Goal: Task Accomplishment & Management: Use online tool/utility

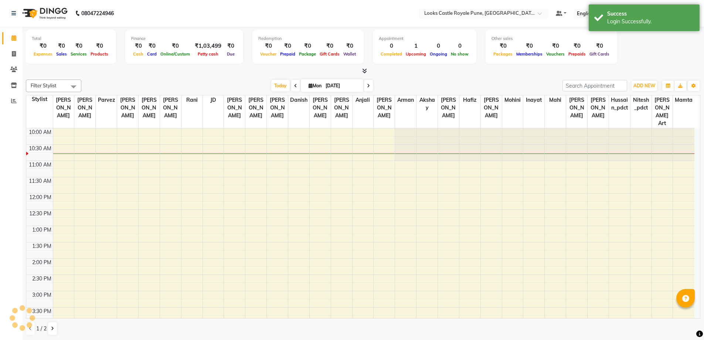
drag, startPoint x: 477, startPoint y: 24, endPoint x: 476, endPoint y: 19, distance: 5.2
click at [477, 24] on nav "08047224946 Select Location × Looks Castle Royale Pune, Pune, Maharashtra Defau…" at bounding box center [352, 13] width 704 height 27
click at [475, 17] on input "text" at bounding box center [476, 13] width 107 height 7
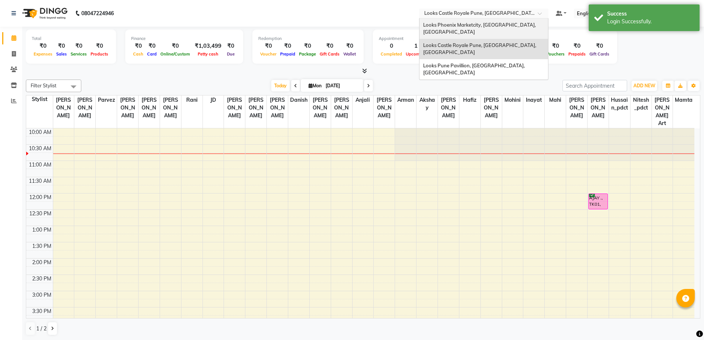
click at [469, 24] on span "Looks Phoenix Marketcity, [GEOGRAPHIC_DATA], [GEOGRAPHIC_DATA]" at bounding box center [480, 28] width 114 height 13
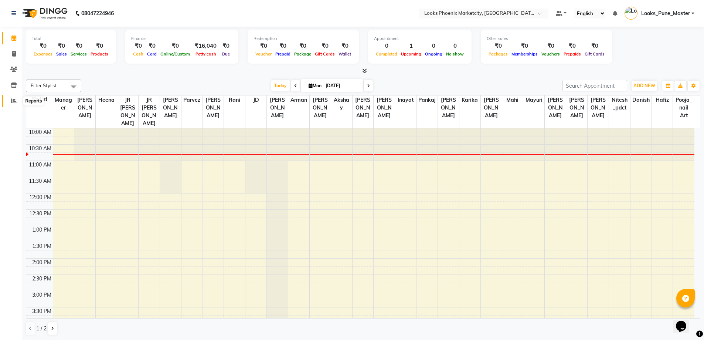
click at [17, 100] on span at bounding box center [13, 101] width 13 height 9
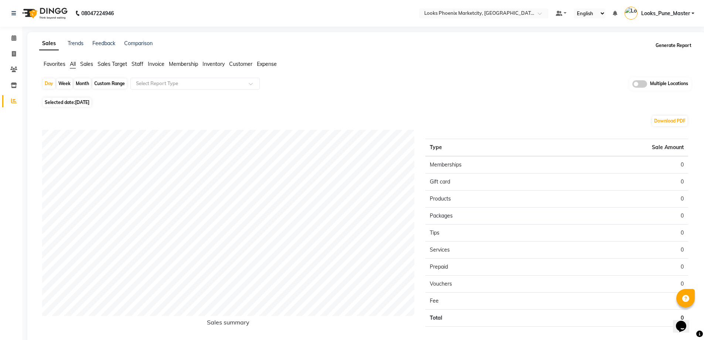
click at [688, 45] on button "Generate Report" at bounding box center [674, 45] width 40 height 10
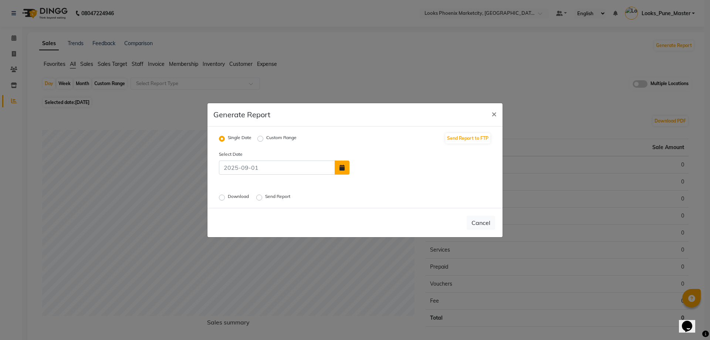
click at [338, 165] on button "button" at bounding box center [342, 167] width 15 height 14
select select "9"
select select "2025"
click at [355, 128] on button "Previous month" at bounding box center [357, 126] width 6 height 12
select select "8"
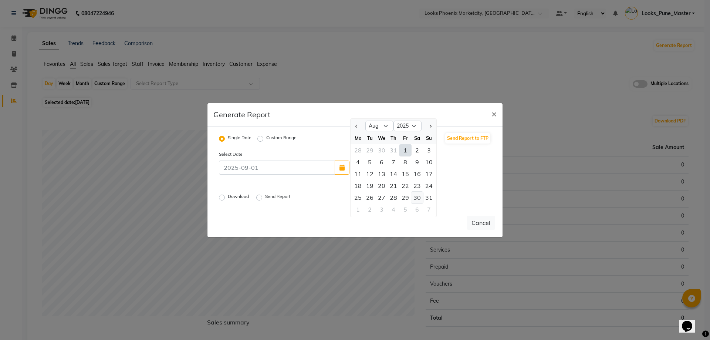
click at [414, 198] on div "30" at bounding box center [417, 198] width 12 height 12
type input "[DATE]"
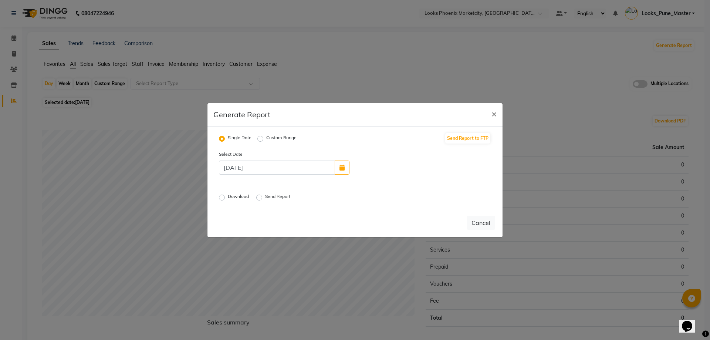
click at [228, 199] on label "Download" at bounding box center [239, 197] width 23 height 9
click at [221, 199] on input "Download" at bounding box center [222, 197] width 5 height 5
radio input "true"
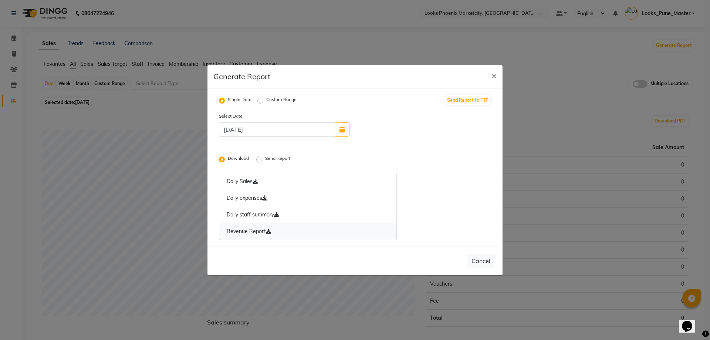
click at [269, 229] on icon at bounding box center [268, 231] width 5 height 5
click at [342, 127] on icon "button" at bounding box center [341, 129] width 5 height 6
select select "8"
select select "2025"
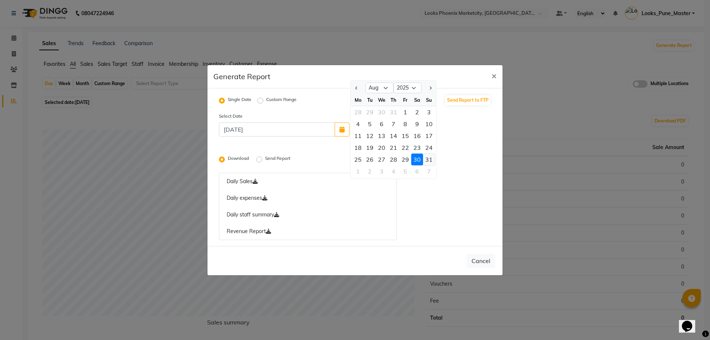
click at [425, 156] on div "31" at bounding box center [429, 159] width 12 height 12
type input "[DATE]"
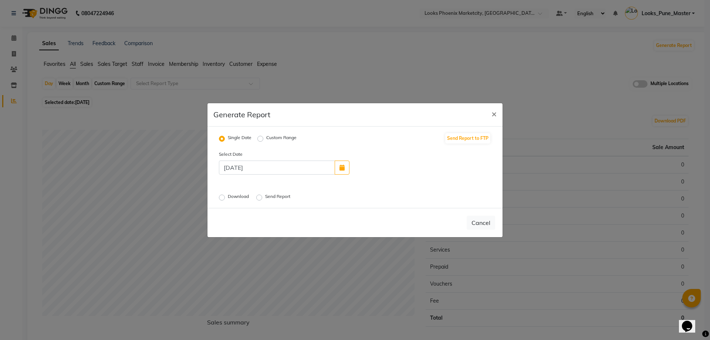
click at [228, 195] on label "Download" at bounding box center [239, 197] width 23 height 9
click at [224, 195] on input "Download" at bounding box center [222, 197] width 5 height 5
radio input "true"
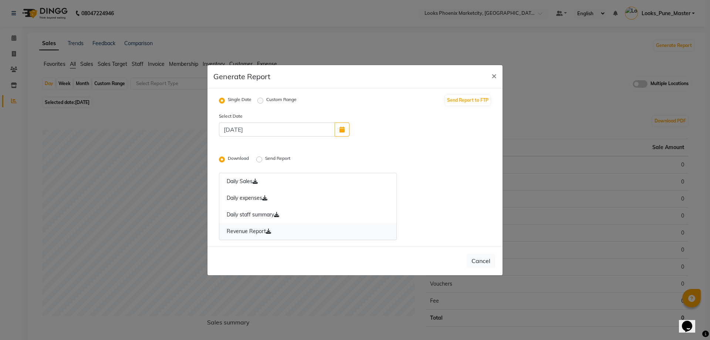
click at [271, 235] on link "Revenue Report" at bounding box center [308, 231] width 178 height 17
click at [266, 99] on label "Custom Range" at bounding box center [281, 100] width 30 height 9
click at [260, 99] on input "Custom Range" at bounding box center [261, 100] width 5 height 5
radio input "true"
select select "9"
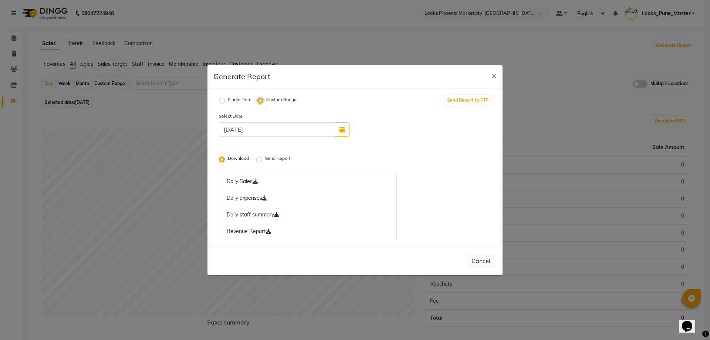
select select "2025"
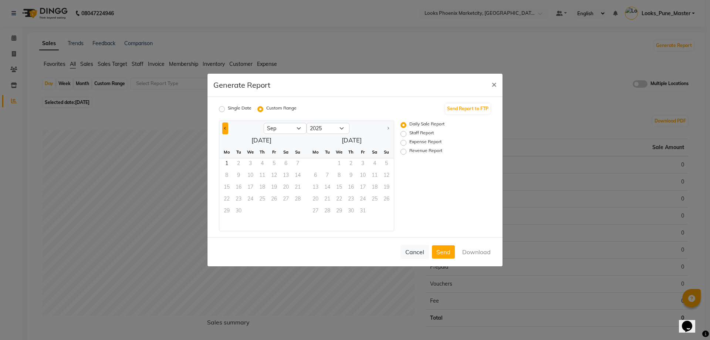
click at [227, 128] on span "Previous month" at bounding box center [225, 127] width 3 height 3
select select "8"
click at [273, 165] on span "1" at bounding box center [274, 164] width 12 height 12
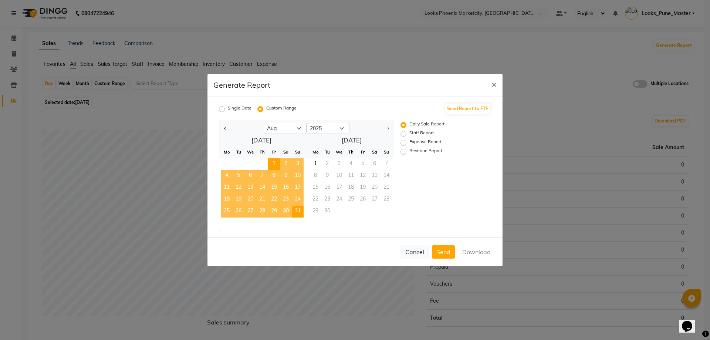
click at [302, 214] on span "31" at bounding box center [298, 212] width 12 height 12
click at [433, 153] on label "Revenue Report" at bounding box center [425, 151] width 33 height 9
click at [407, 153] on input "Revenue Report" at bounding box center [404, 151] width 5 height 5
radio input "true"
click at [471, 251] on button "Download" at bounding box center [476, 251] width 37 height 13
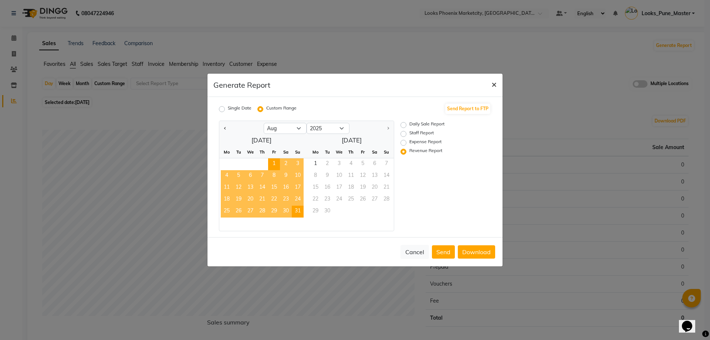
click at [494, 86] on span "×" at bounding box center [493, 83] width 5 height 11
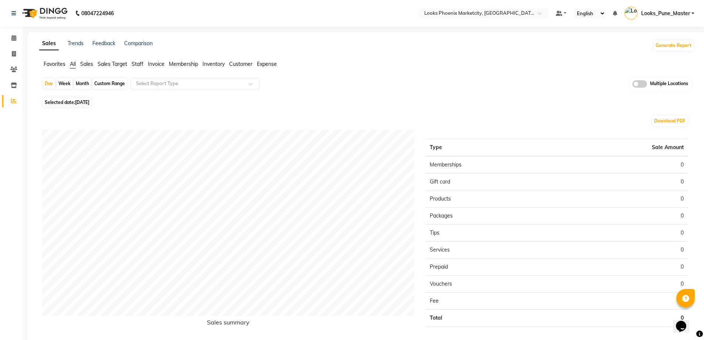
click at [470, 5] on nav "08047224946 Select Location × Looks Phoenix Marketcity, [GEOGRAPHIC_DATA], [GEO…" at bounding box center [352, 13] width 704 height 27
click at [467, 13] on input "text" at bounding box center [476, 13] width 107 height 7
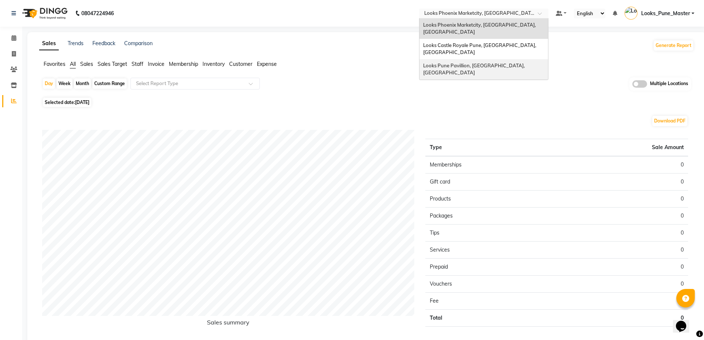
click at [474, 62] on span "Looks Pune Pavillion, [GEOGRAPHIC_DATA], [GEOGRAPHIC_DATA]" at bounding box center [474, 68] width 103 height 13
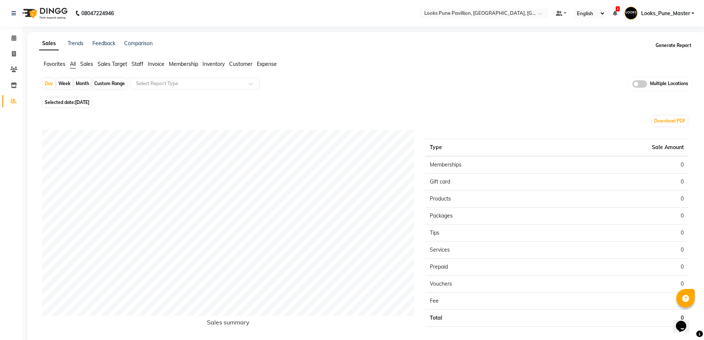
click at [683, 48] on button "Generate Report" at bounding box center [674, 45] width 40 height 10
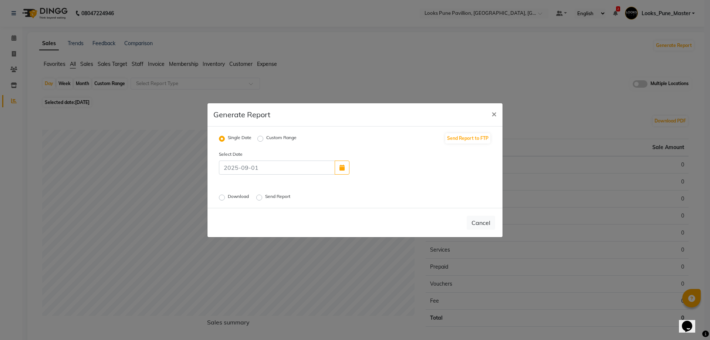
click at [350, 165] on div at bounding box center [284, 167] width 142 height 14
click at [341, 167] on icon "button" at bounding box center [341, 168] width 5 height 6
select select "9"
select select "2025"
click at [358, 126] on span "Previous month" at bounding box center [356, 125] width 3 height 3
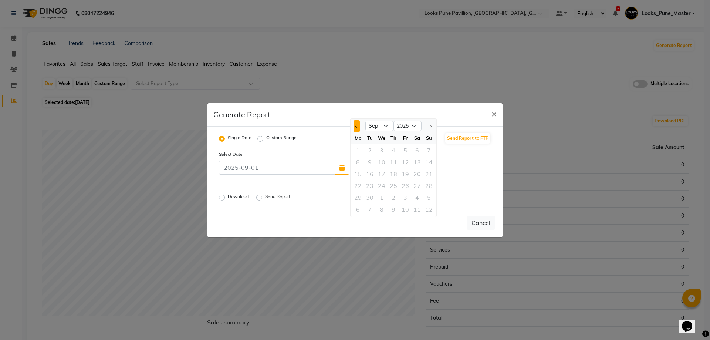
select select "8"
click at [419, 200] on div "30" at bounding box center [417, 198] width 12 height 12
type input "[DATE]"
click at [228, 195] on label "Download" at bounding box center [239, 197] width 23 height 9
click at [223, 195] on input "Download" at bounding box center [222, 197] width 5 height 5
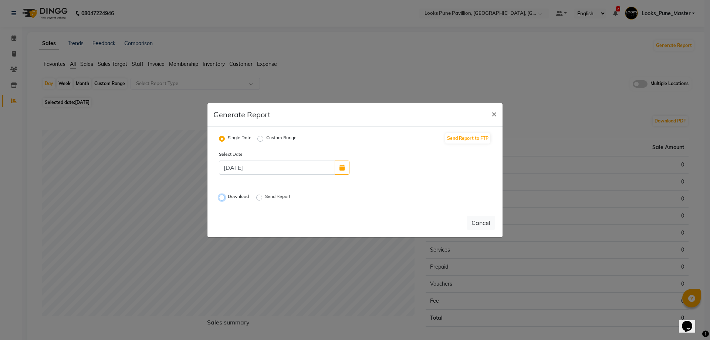
radio input "true"
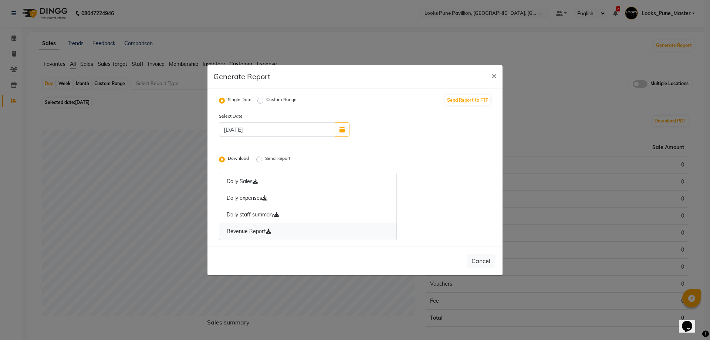
click at [269, 230] on icon at bounding box center [268, 231] width 5 height 5
click at [348, 125] on button "button" at bounding box center [342, 129] width 15 height 14
select select "8"
select select "2025"
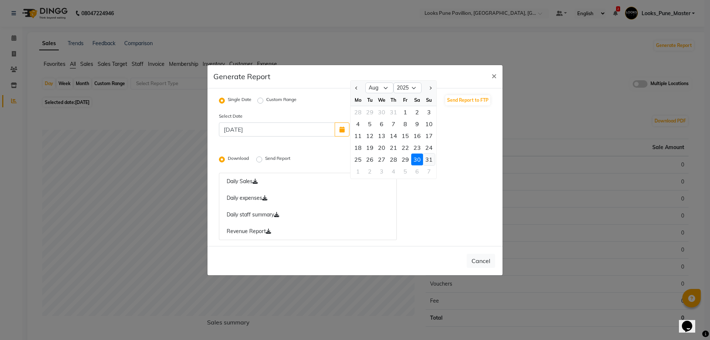
click at [429, 159] on div "31" at bounding box center [429, 159] width 12 height 12
type input "[DATE]"
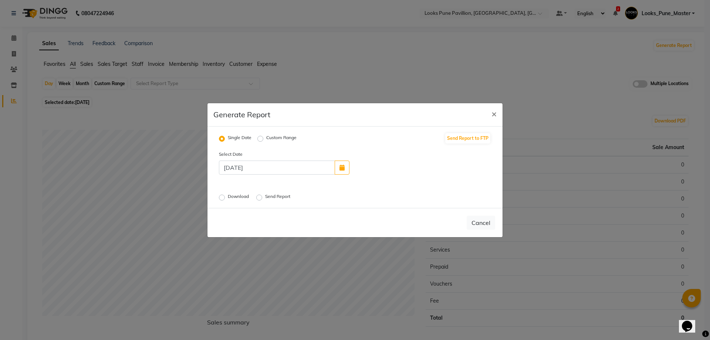
click at [228, 198] on label "Download" at bounding box center [239, 197] width 23 height 9
click at [222, 198] on input "Download" at bounding box center [222, 197] width 5 height 5
radio input "true"
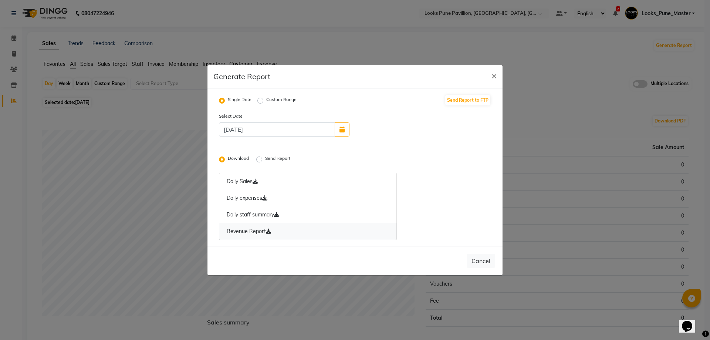
click at [270, 233] on icon at bounding box center [268, 231] width 5 height 5
click at [266, 99] on label "Custom Range" at bounding box center [281, 100] width 30 height 9
click at [262, 99] on input "Custom Range" at bounding box center [261, 100] width 5 height 5
radio input "true"
select select "9"
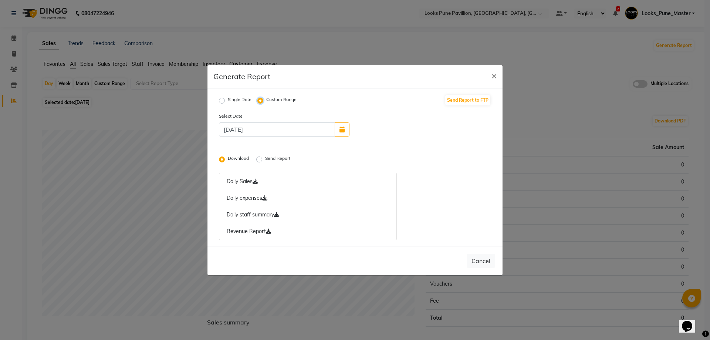
select select "2025"
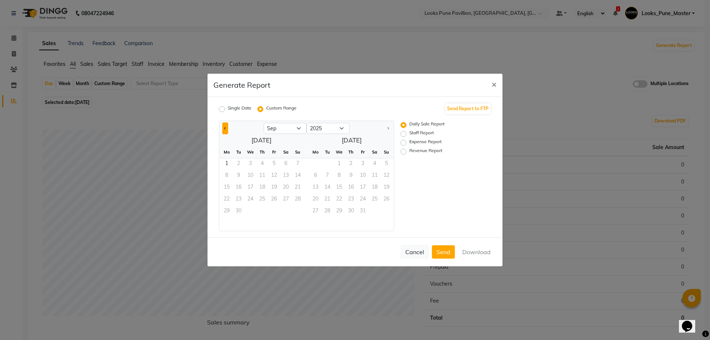
click at [227, 124] on button "Previous month" at bounding box center [225, 128] width 6 height 12
select select "8"
click at [274, 163] on span "1" at bounding box center [274, 164] width 12 height 12
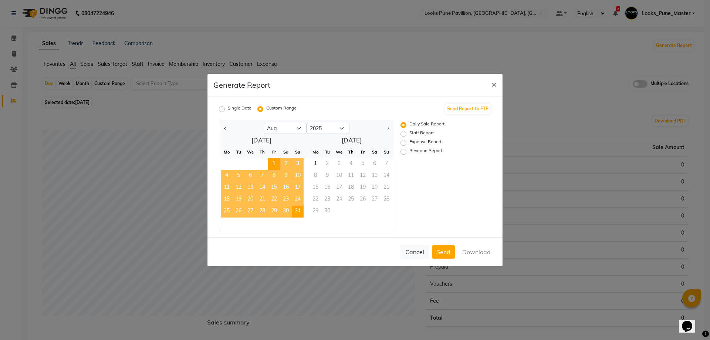
click at [297, 212] on span "31" at bounding box center [298, 212] width 12 height 12
click at [410, 155] on label "Revenue Report" at bounding box center [425, 151] width 33 height 9
click at [407, 154] on input "Revenue Report" at bounding box center [404, 151] width 5 height 5
radio input "true"
click at [473, 252] on button "Download" at bounding box center [476, 251] width 37 height 13
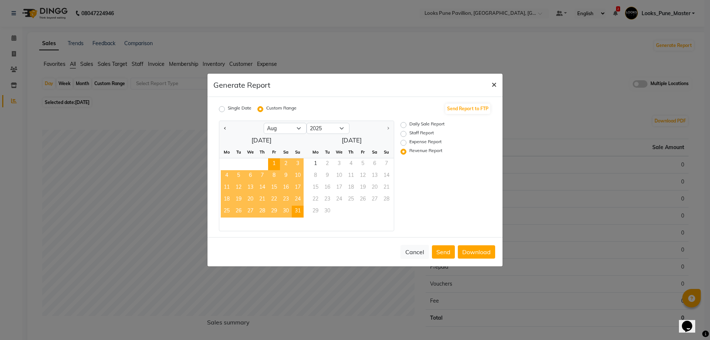
click at [494, 85] on span "×" at bounding box center [493, 83] width 5 height 11
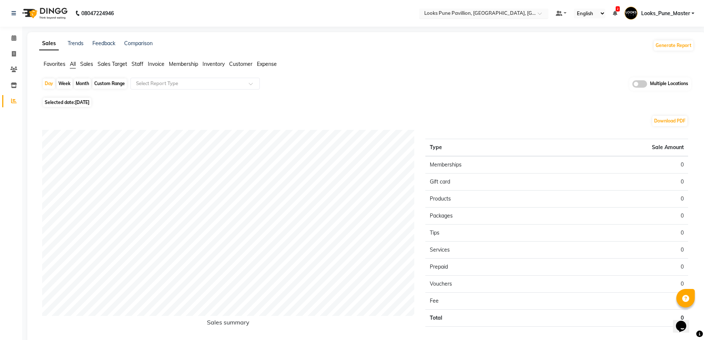
click at [467, 13] on input "text" at bounding box center [476, 13] width 107 height 7
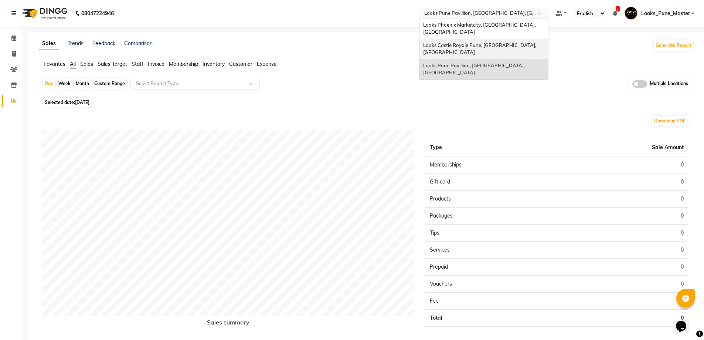
click at [460, 42] on div "Looks Castle Royale Pune, [GEOGRAPHIC_DATA], [GEOGRAPHIC_DATA]" at bounding box center [484, 49] width 129 height 20
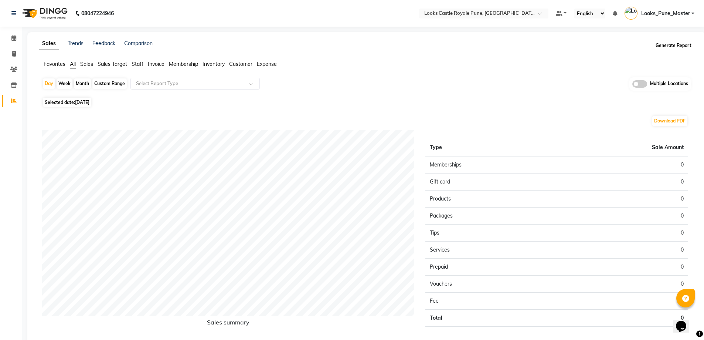
click at [672, 46] on button "Generate Report" at bounding box center [674, 45] width 40 height 10
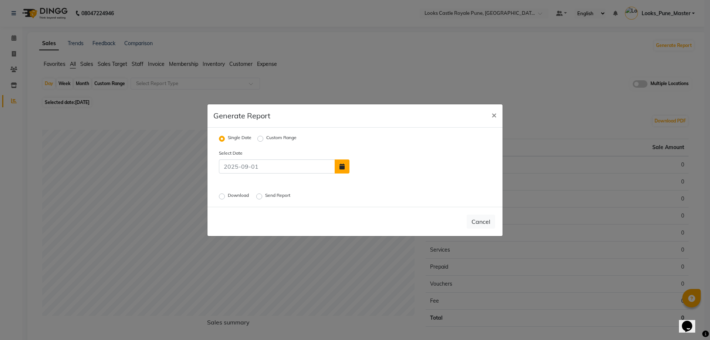
click at [344, 164] on icon "button" at bounding box center [341, 166] width 5 height 6
select select "9"
select select "2025"
click at [356, 123] on button "Previous month" at bounding box center [357, 125] width 6 height 12
select select "8"
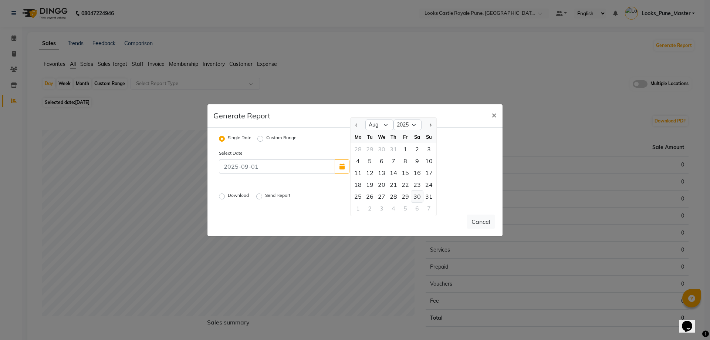
click at [419, 197] on div "30" at bounding box center [417, 196] width 12 height 12
type input "[DATE]"
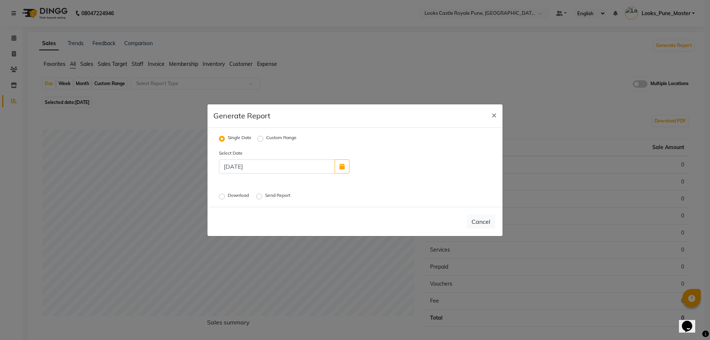
click at [228, 194] on label "Download" at bounding box center [239, 196] width 23 height 9
click at [220, 194] on input "Download" at bounding box center [222, 195] width 5 height 5
radio input "true"
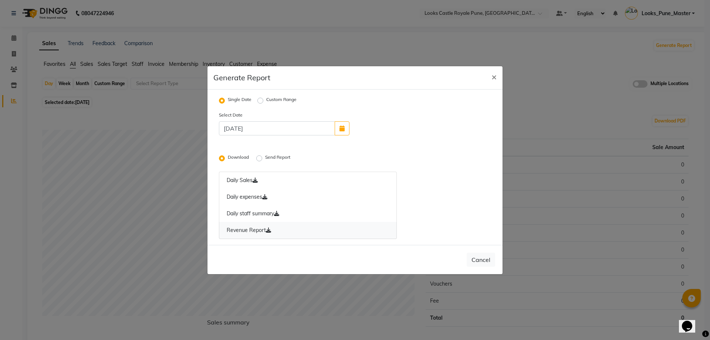
click at [270, 229] on icon at bounding box center [268, 229] width 5 height 5
click at [338, 133] on button "button" at bounding box center [342, 128] width 15 height 14
select select "8"
select select "2025"
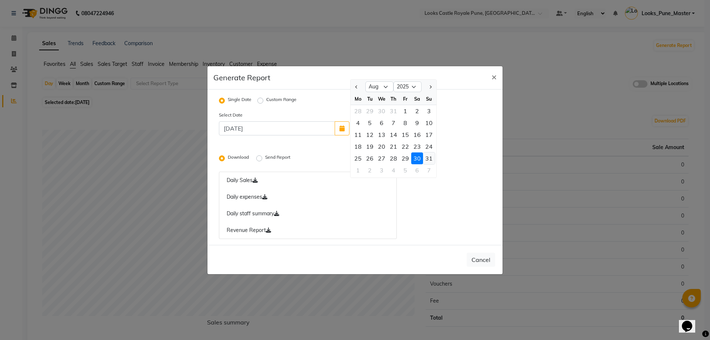
click at [427, 154] on div "31" at bounding box center [429, 158] width 12 height 12
type input "[DATE]"
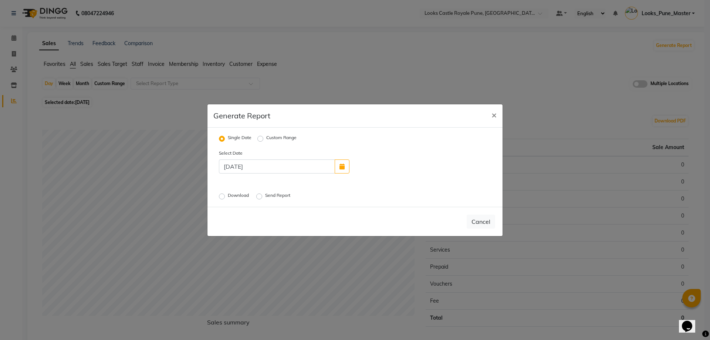
click at [218, 197] on div "Download Send Report" at bounding box center [307, 196] width 189 height 10
click at [228, 197] on label "Download" at bounding box center [239, 196] width 23 height 9
click at [224, 197] on input "Download" at bounding box center [222, 195] width 5 height 5
radio input "true"
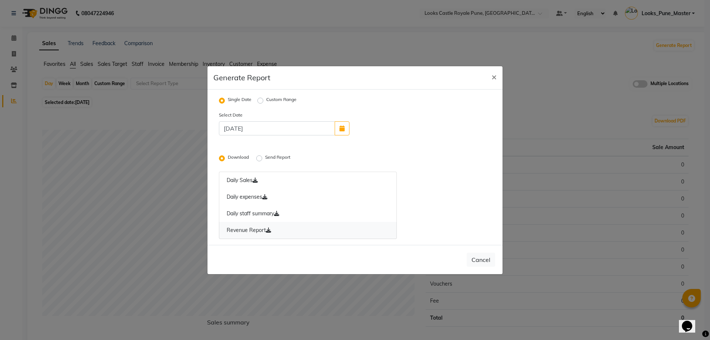
click at [270, 229] on icon at bounding box center [268, 229] width 5 height 5
click at [257, 103] on div "Single Date Custom Range" at bounding box center [261, 100] width 84 height 10
click at [266, 102] on label "Custom Range" at bounding box center [281, 100] width 30 height 9
click at [260, 102] on input "Custom Range" at bounding box center [261, 100] width 5 height 5
radio input "true"
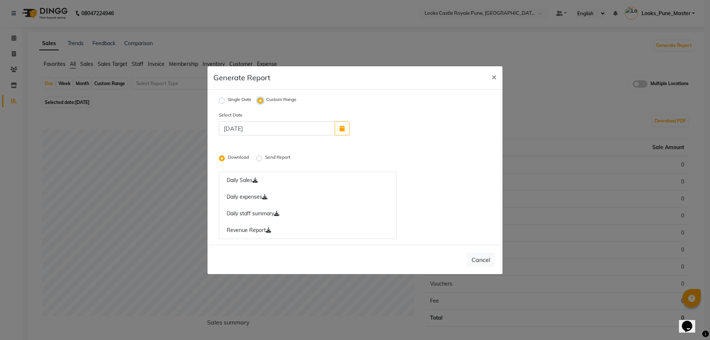
select select "9"
select select "2025"
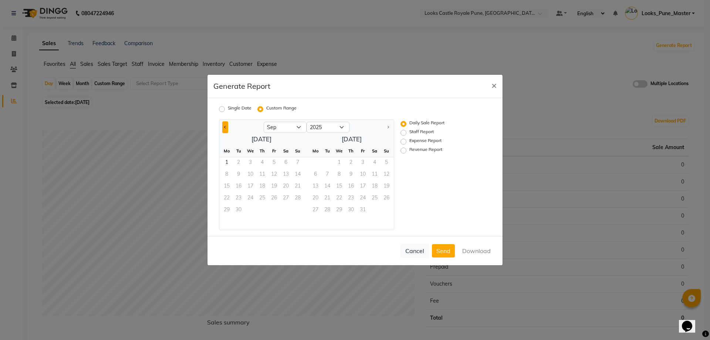
click at [225, 128] on span "Previous month" at bounding box center [225, 126] width 3 height 3
select select "8"
click at [275, 163] on span "1" at bounding box center [274, 163] width 12 height 12
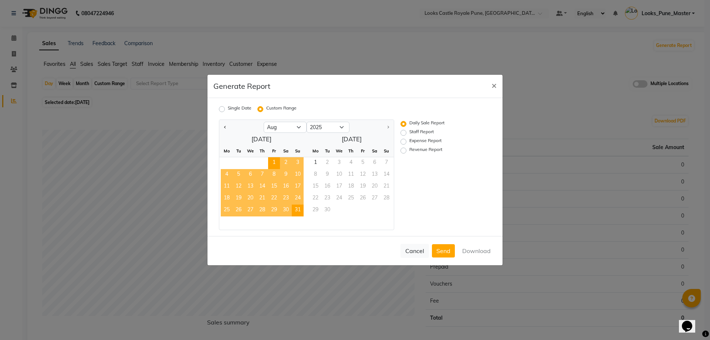
click at [297, 212] on span "31" at bounding box center [298, 210] width 12 height 12
click at [422, 151] on label "Revenue Report" at bounding box center [425, 150] width 33 height 9
click at [407, 151] on input "Revenue Report" at bounding box center [404, 150] width 5 height 5
radio input "true"
click at [480, 245] on button "Download" at bounding box center [476, 250] width 37 height 13
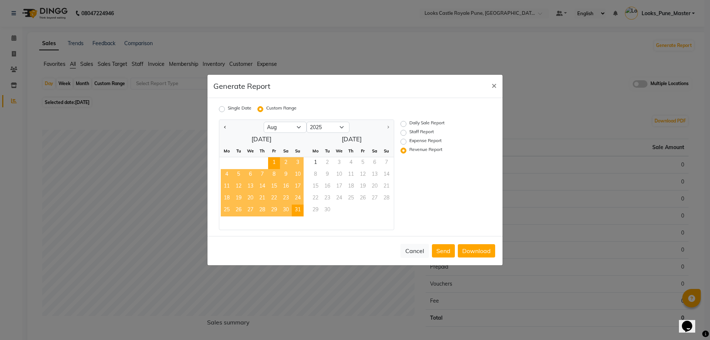
click at [228, 111] on label "Single Date" at bounding box center [240, 109] width 24 height 9
click at [221, 111] on input "Single Date" at bounding box center [222, 108] width 5 height 5
radio input "true"
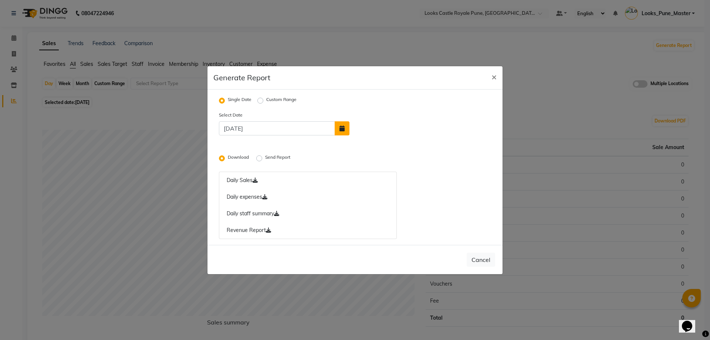
click at [345, 125] on button "button" at bounding box center [342, 128] width 15 height 14
select select "8"
select select "2025"
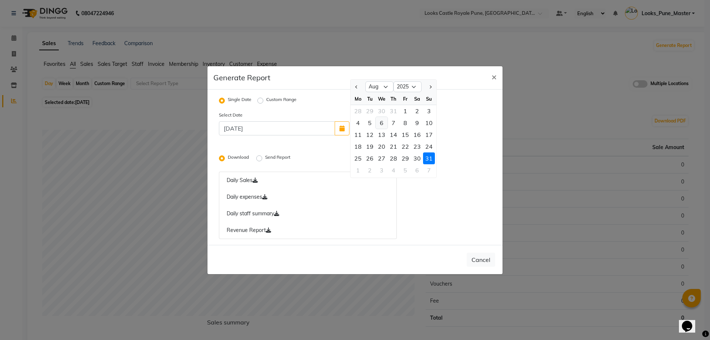
click at [384, 121] on div "6" at bounding box center [382, 123] width 12 height 12
type input "06-08-2025"
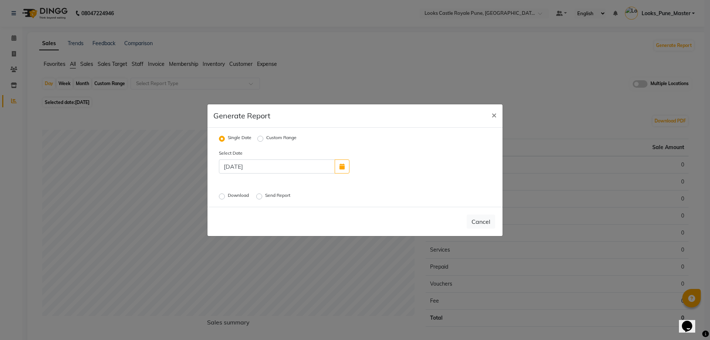
click at [226, 195] on div "Download" at bounding box center [234, 196] width 31 height 9
click at [228, 196] on label "Download" at bounding box center [239, 196] width 23 height 9
click at [222, 196] on input "Download" at bounding box center [222, 195] width 5 height 5
radio input "true"
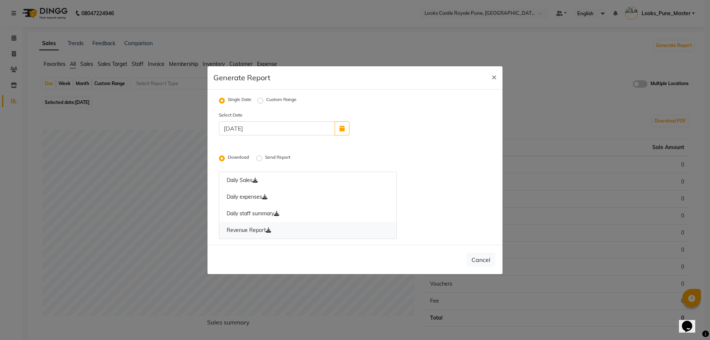
click at [267, 229] on icon at bounding box center [268, 229] width 5 height 5
click at [266, 99] on label "Custom Range" at bounding box center [281, 100] width 30 height 9
click at [262, 99] on input "Custom Range" at bounding box center [261, 100] width 5 height 5
radio input "true"
select select "9"
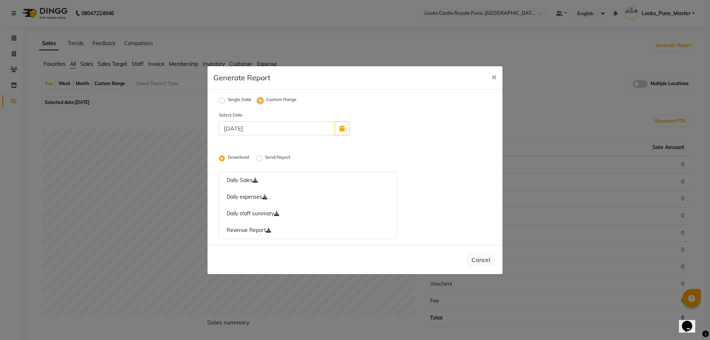
select select "2025"
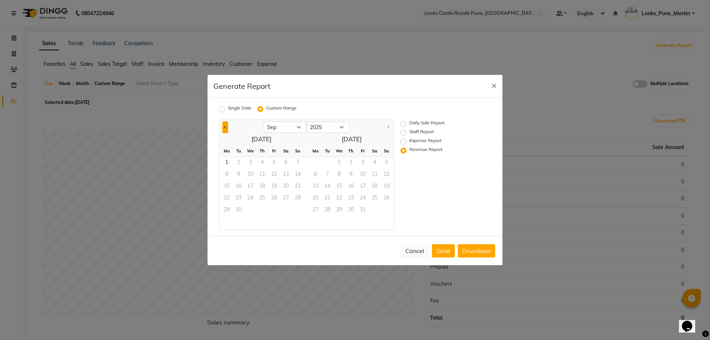
click at [223, 128] on button "Previous month" at bounding box center [225, 127] width 6 height 12
select select "8"
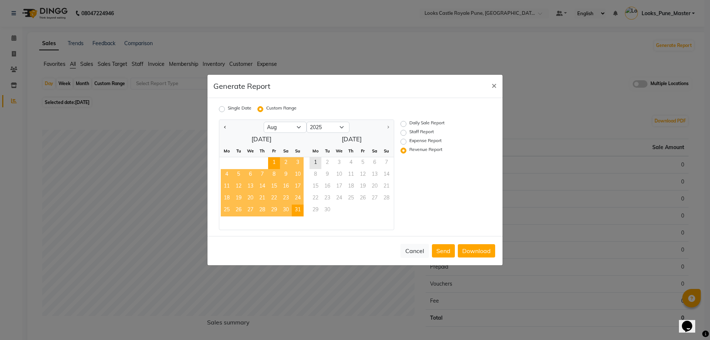
click at [276, 162] on span "1" at bounding box center [274, 163] width 12 height 12
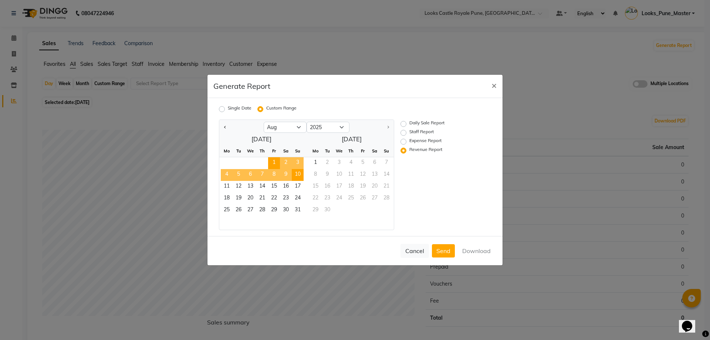
click at [296, 175] on span "10" at bounding box center [298, 175] width 12 height 12
click at [474, 250] on button "Download" at bounding box center [476, 250] width 37 height 13
click at [276, 187] on span "15" at bounding box center [274, 187] width 12 height 12
click at [275, 160] on span "1" at bounding box center [274, 163] width 12 height 12
click at [273, 183] on span "15" at bounding box center [274, 187] width 12 height 12
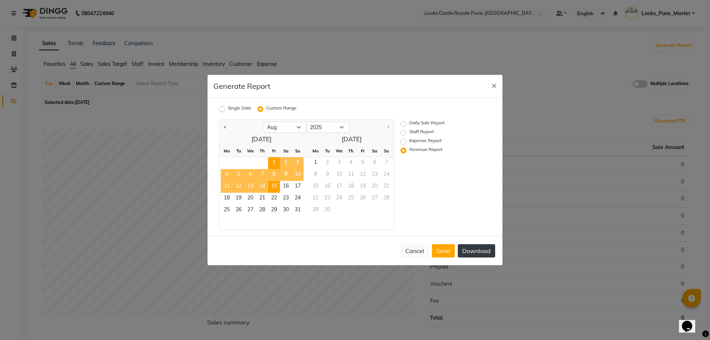
click at [469, 248] on button "Download" at bounding box center [476, 250] width 37 height 13
click at [228, 108] on label "Single Date" at bounding box center [240, 109] width 24 height 9
click at [220, 108] on input "Single Date" at bounding box center [222, 108] width 5 height 5
radio input "true"
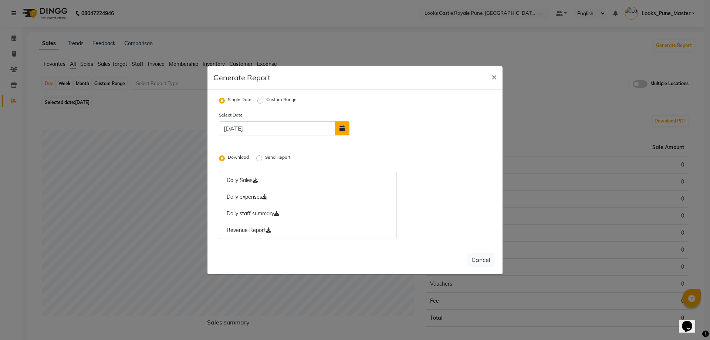
click at [345, 128] on button "button" at bounding box center [342, 128] width 15 height 14
select select "8"
select select "2025"
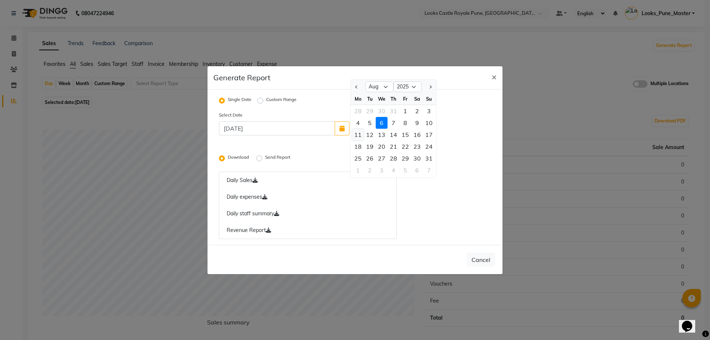
click at [358, 135] on div "11" at bounding box center [358, 135] width 12 height 12
type input "11-08-2025"
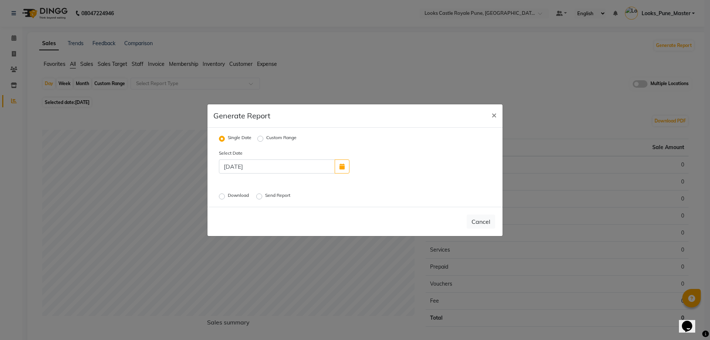
click at [228, 196] on label "Download" at bounding box center [239, 196] width 23 height 9
click at [223, 196] on input "Download" at bounding box center [222, 195] width 5 height 5
radio input "true"
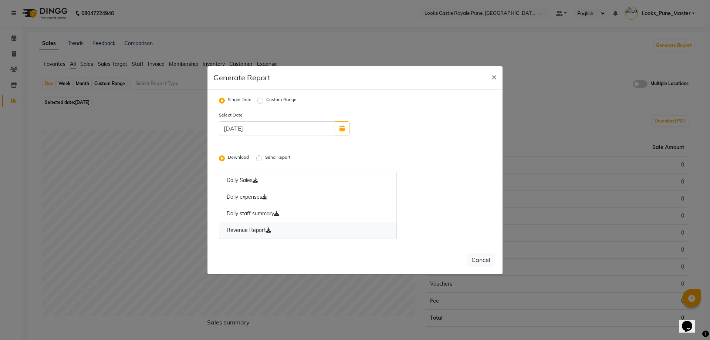
click at [269, 228] on icon at bounding box center [268, 229] width 5 height 5
click at [491, 75] on span "×" at bounding box center [493, 76] width 5 height 11
radio input "false"
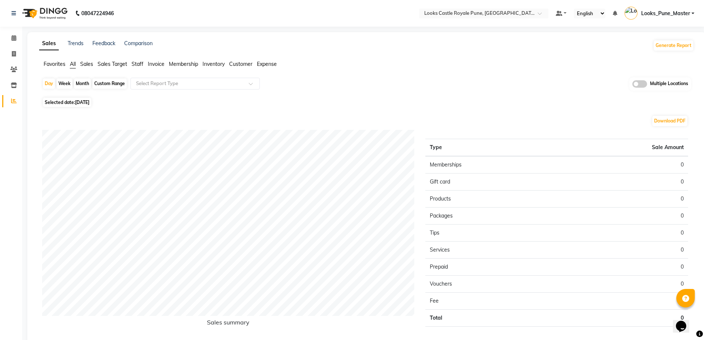
click at [660, 10] on span "Looks_Pune_Master" at bounding box center [666, 14] width 49 height 8
click at [649, 53] on link "Sign out" at bounding box center [657, 52] width 68 height 11
